Goal: Transaction & Acquisition: Book appointment/travel/reservation

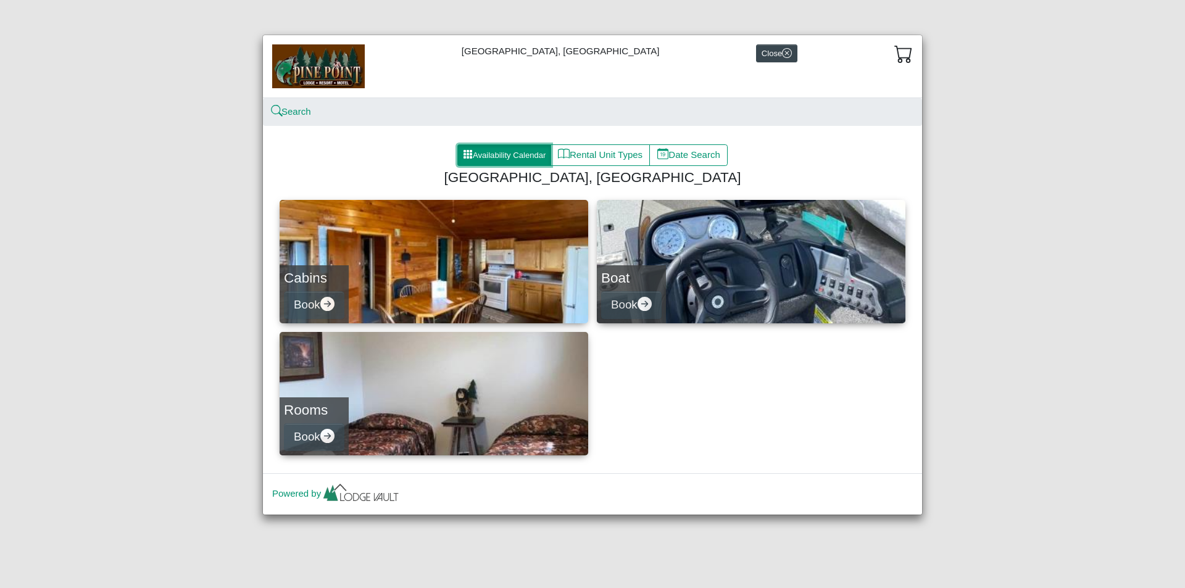
click at [509, 155] on button "Availability Calendar" at bounding box center [504, 155] width 94 height 22
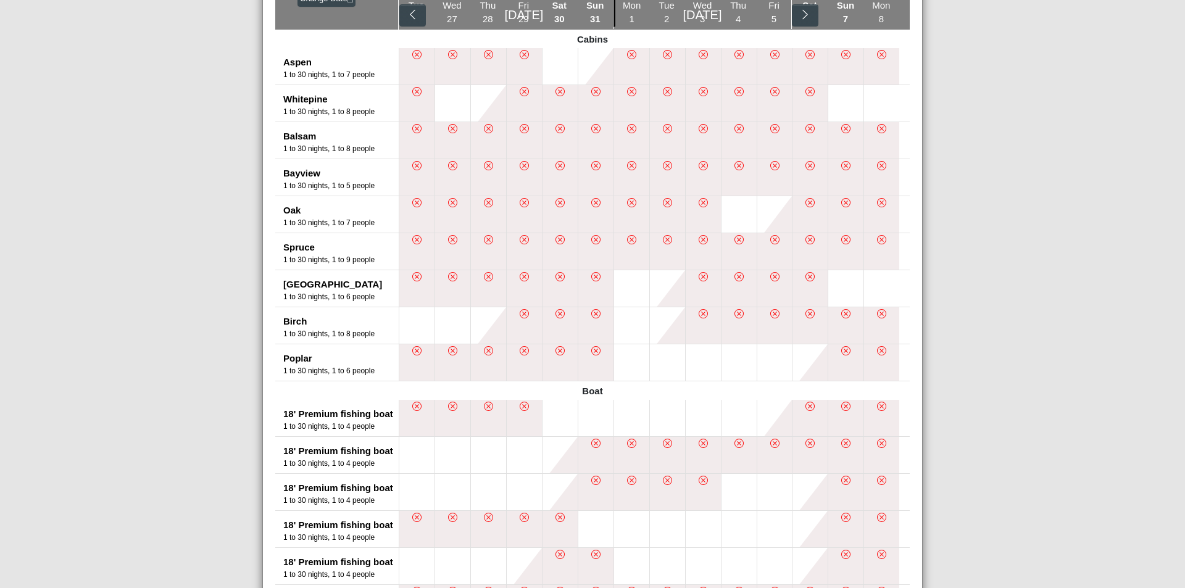
scroll to position [226, 0]
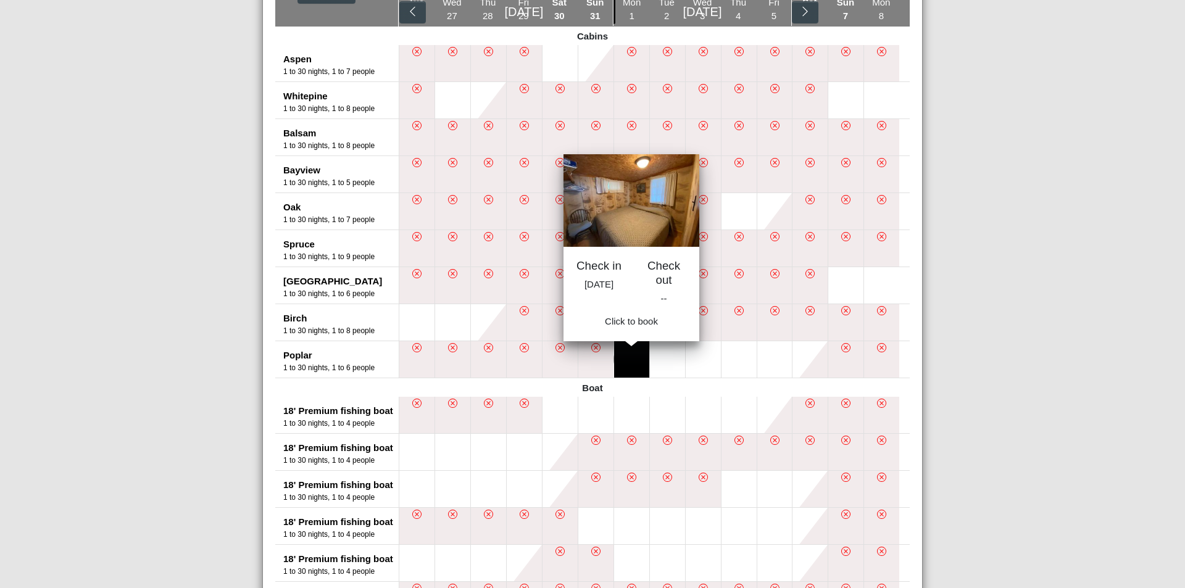
click at [633, 362] on button at bounding box center [631, 359] width 35 height 36
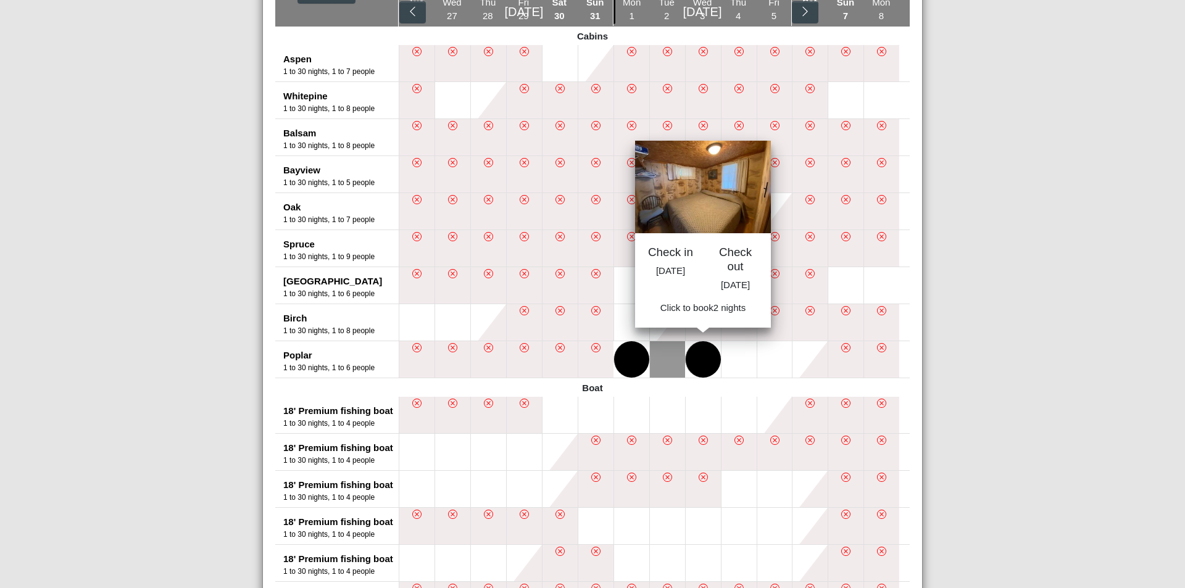
click at [701, 359] on button at bounding box center [703, 359] width 35 height 36
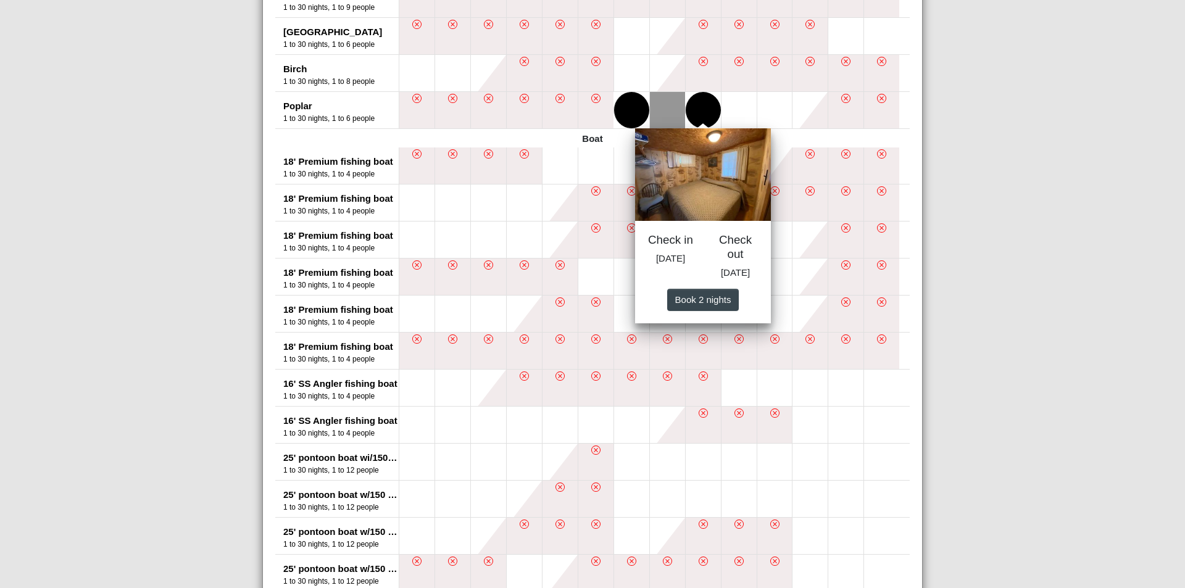
scroll to position [491, 0]
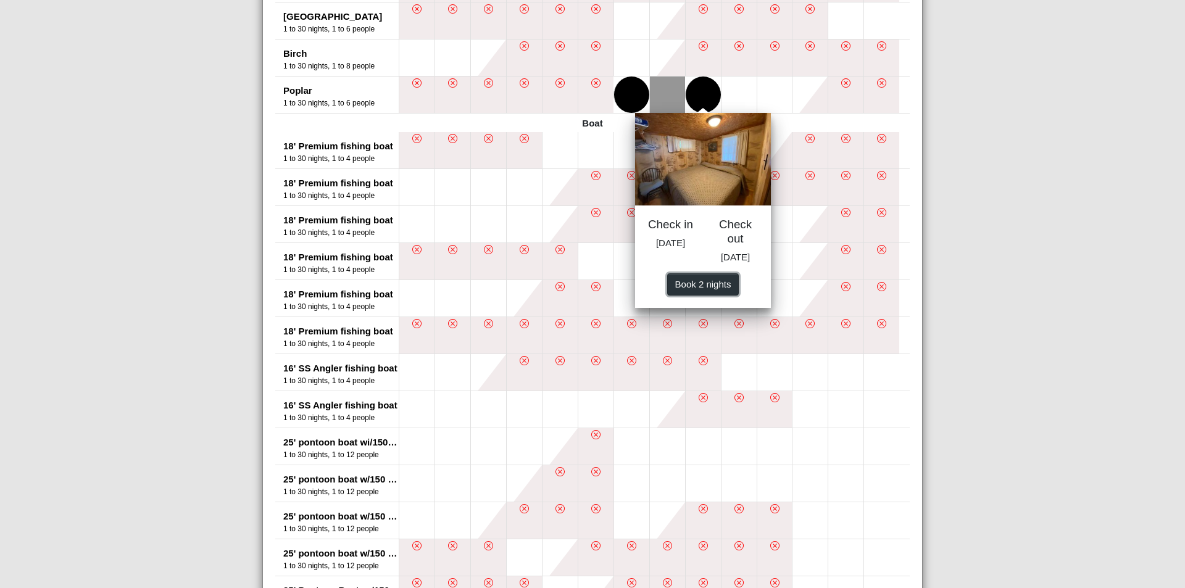
click at [693, 289] on span "Book 2 night s" at bounding box center [703, 283] width 56 height 10
select select "*"
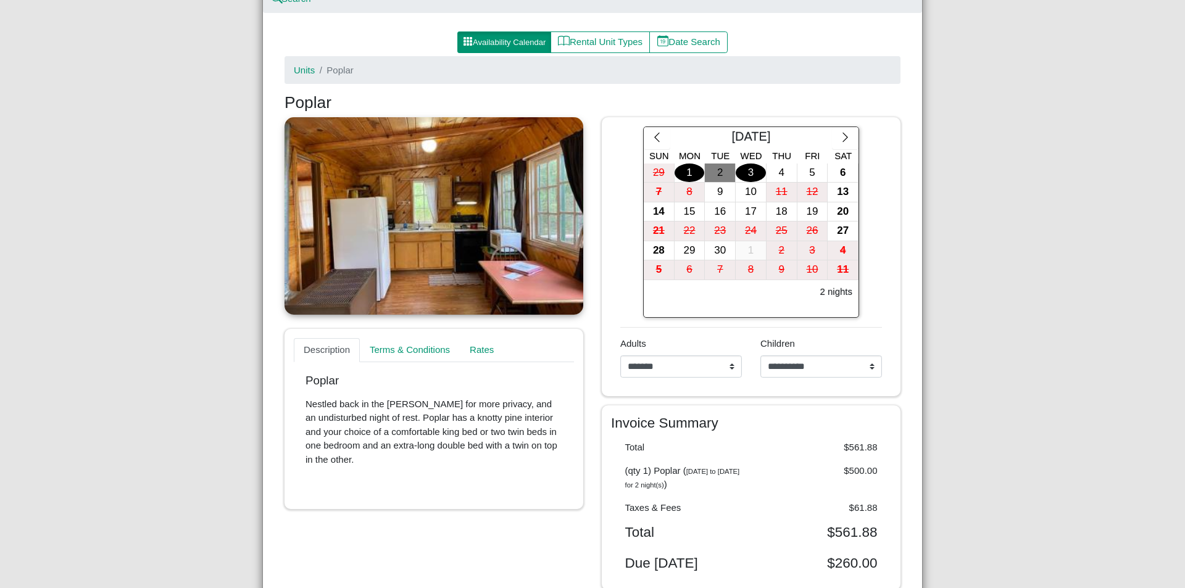
scroll to position [106, 0]
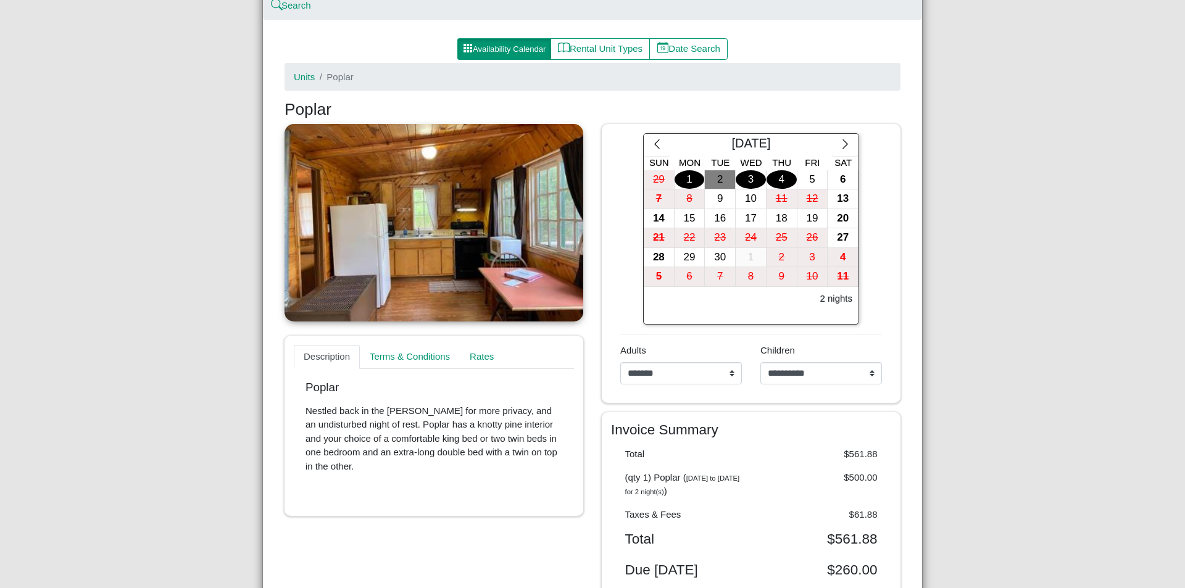
click at [779, 177] on div "4" at bounding box center [782, 179] width 30 height 19
click at [685, 183] on div "1" at bounding box center [690, 179] width 30 height 19
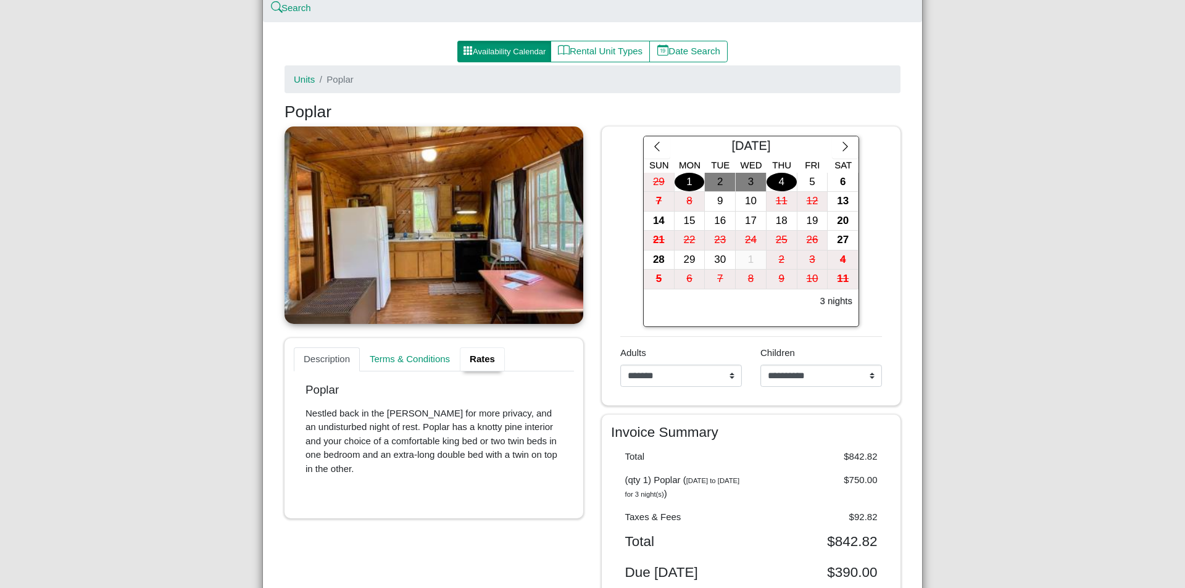
click at [481, 358] on link "Rates" at bounding box center [482, 360] width 45 height 25
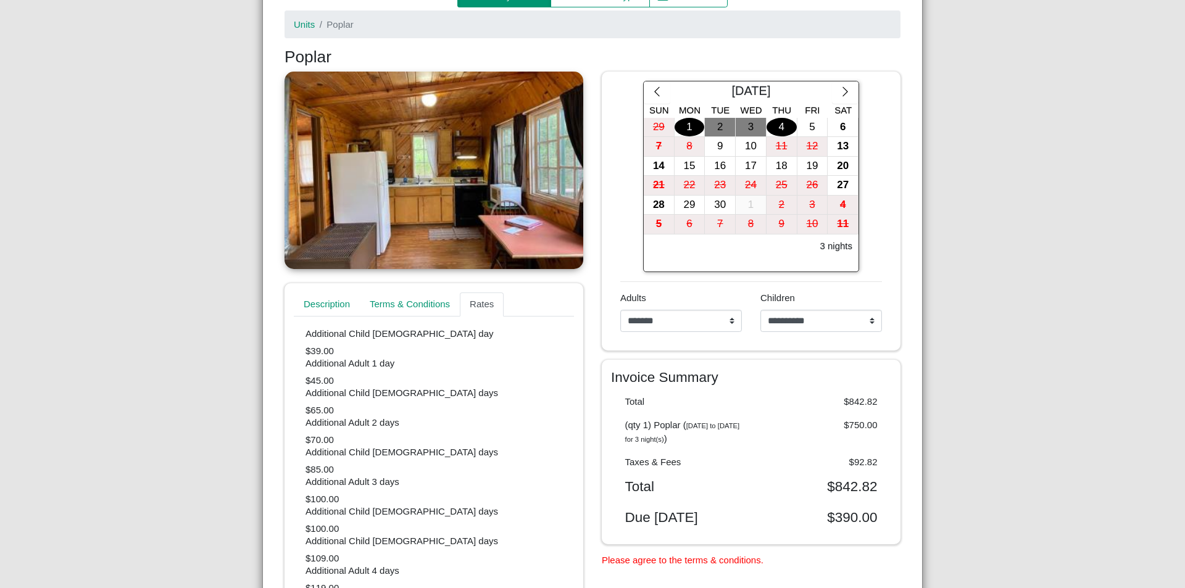
scroll to position [0, 0]
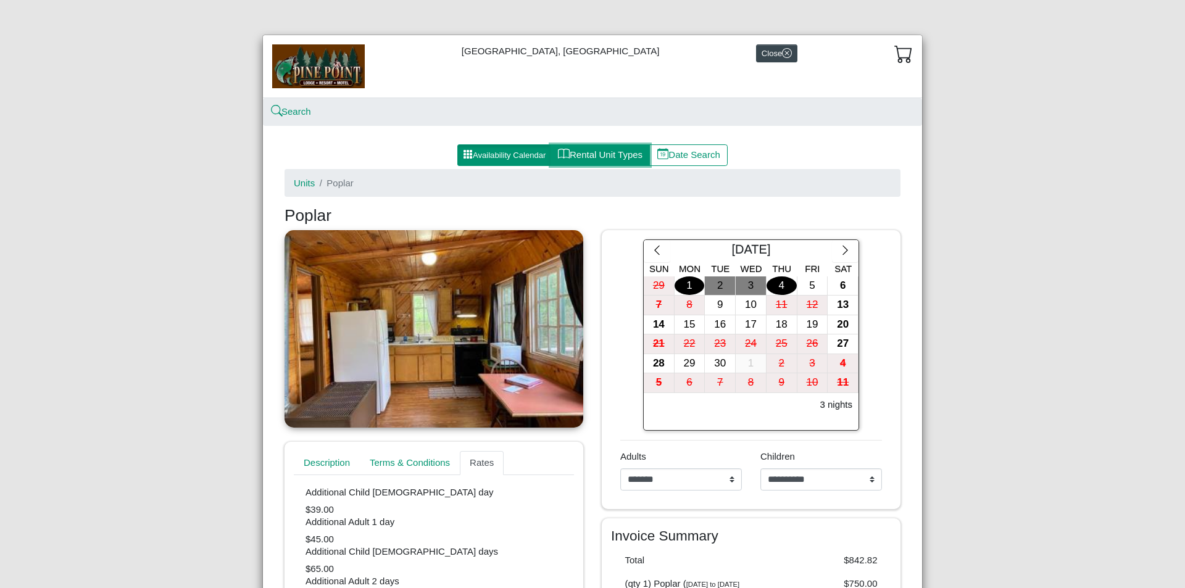
click at [614, 157] on button "Rental Unit Types" at bounding box center [600, 155] width 99 height 22
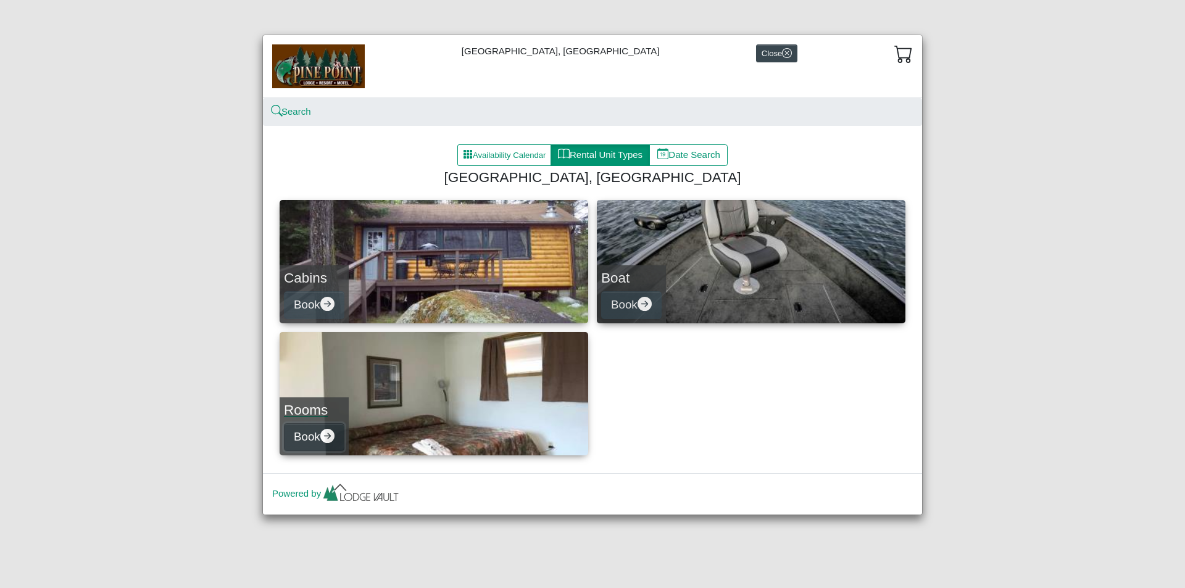
click at [301, 435] on button "Book" at bounding box center [314, 437] width 60 height 28
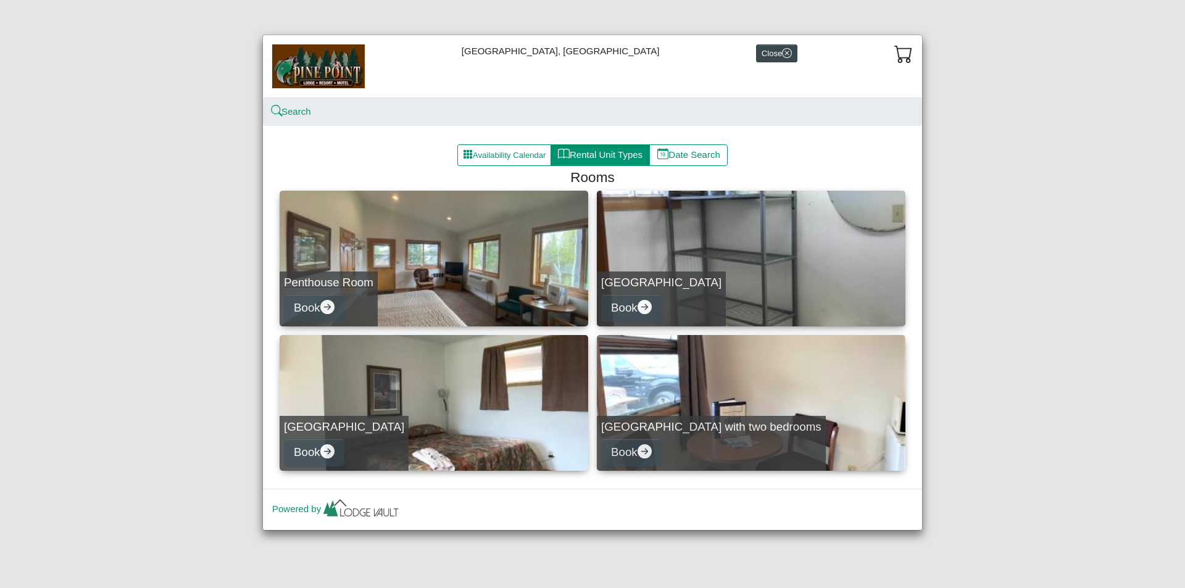
click at [423, 277] on link "Penthouse Room Book" at bounding box center [434, 259] width 309 height 136
select select "*"
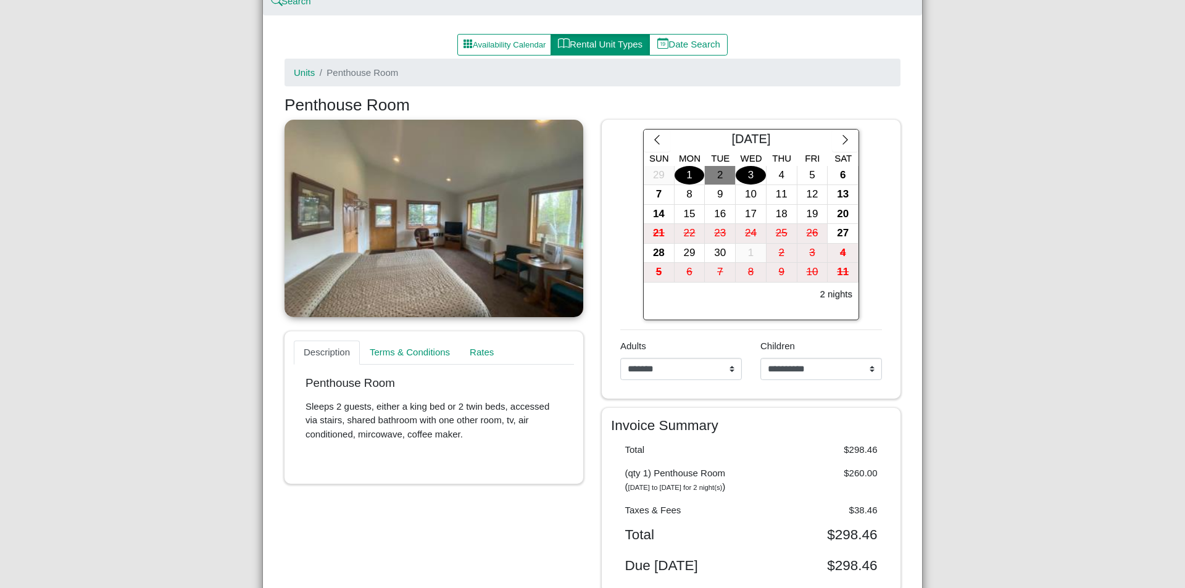
scroll to position [121, 0]
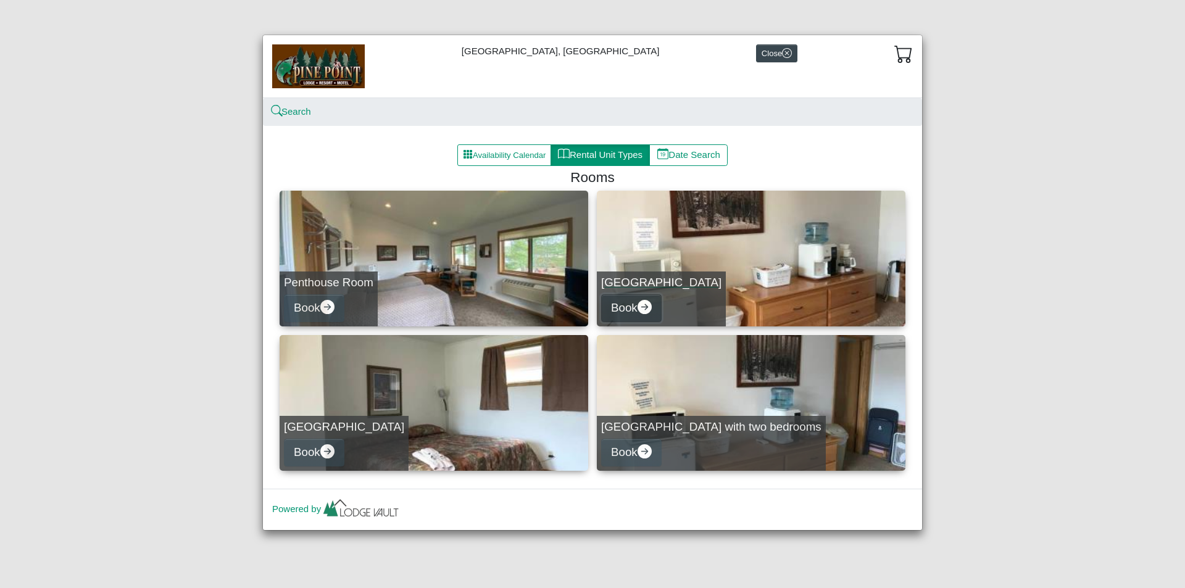
click at [622, 305] on button "Book" at bounding box center [631, 308] width 60 height 28
select select "*"
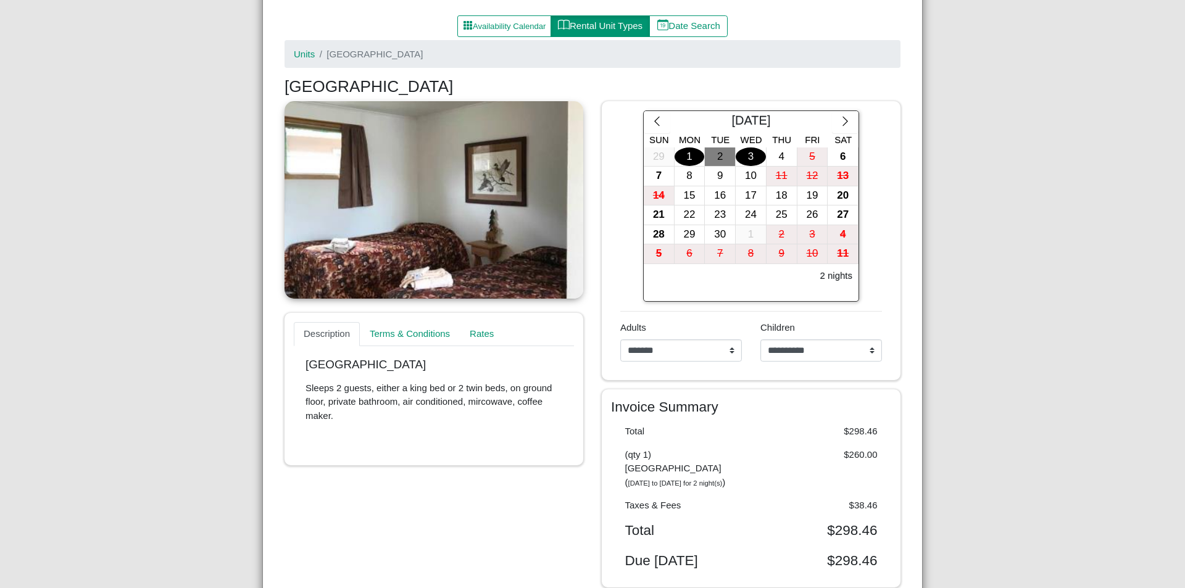
scroll to position [135, 0]
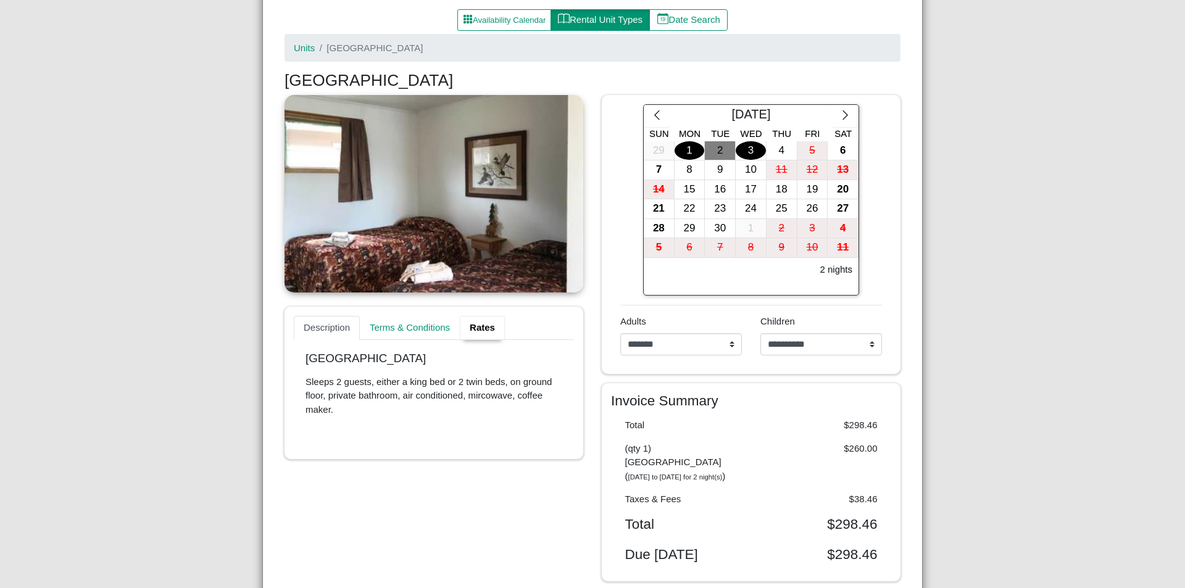
click at [475, 325] on link "Rates" at bounding box center [482, 328] width 45 height 25
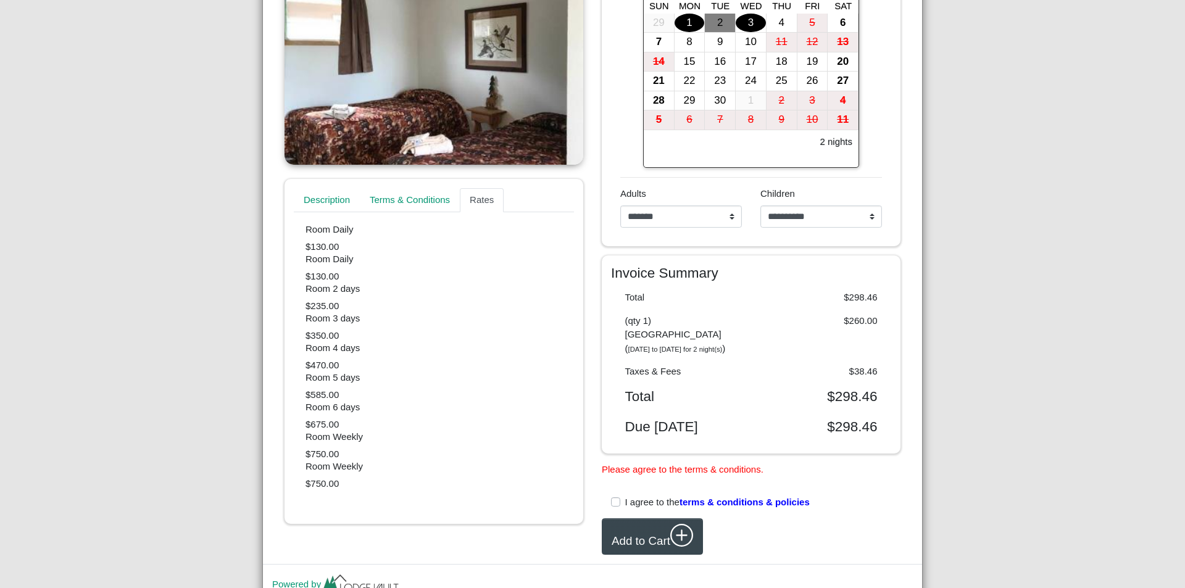
scroll to position [0, 0]
